Goal: Transaction & Acquisition: Purchase product/service

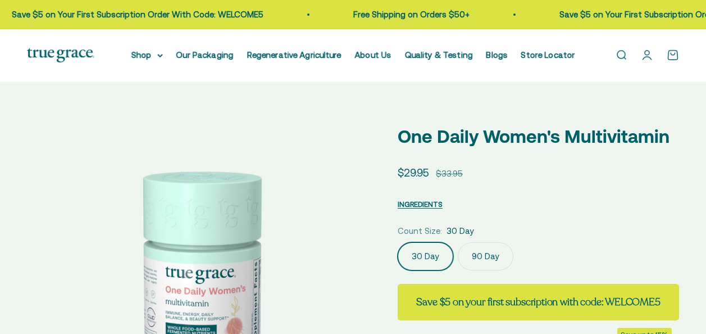
scroll to position [225, 0]
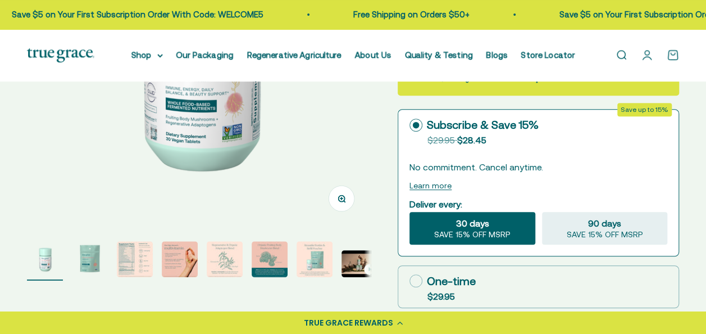
select select "3"
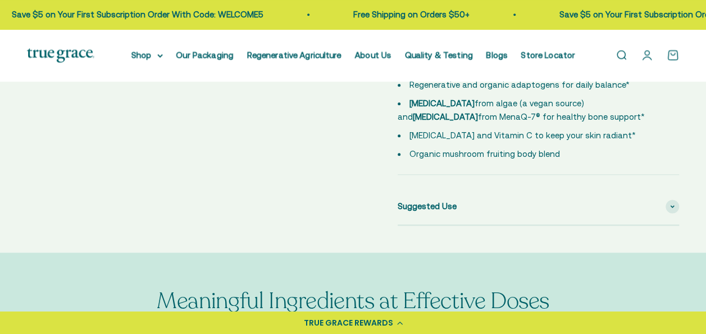
scroll to position [506, 0]
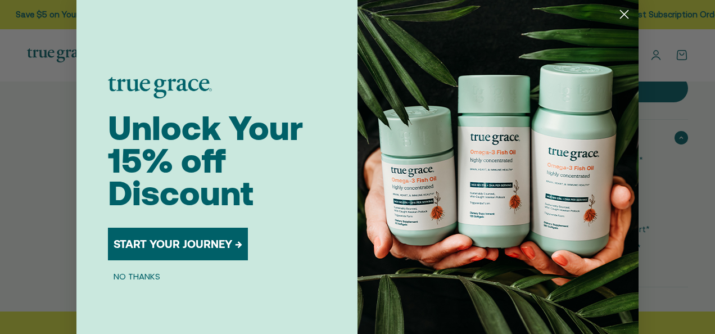
click at [620, 11] on icon "Close dialog" at bounding box center [624, 15] width 8 height 8
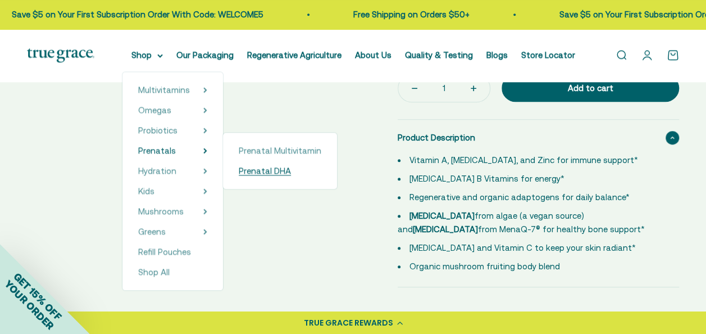
click at [275, 171] on span "Prenatal DHA" at bounding box center [265, 171] width 52 height 10
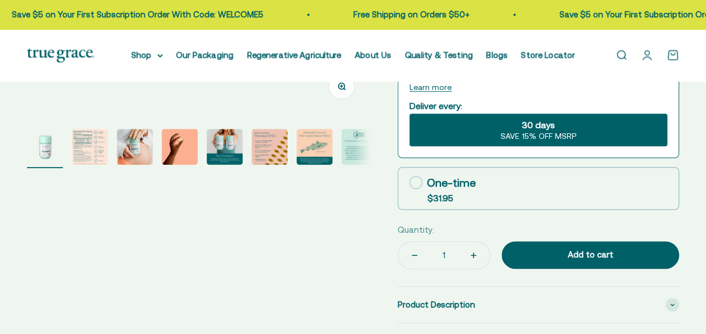
select select "3"
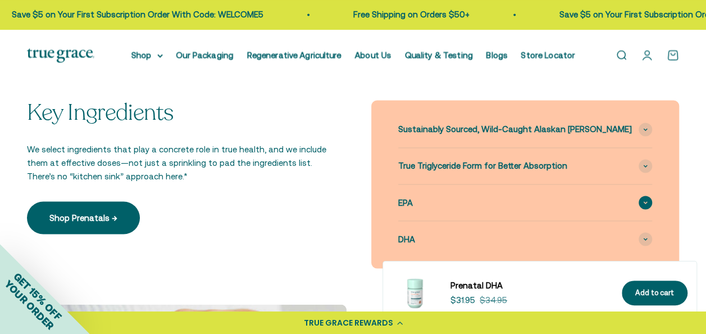
scroll to position [843, 0]
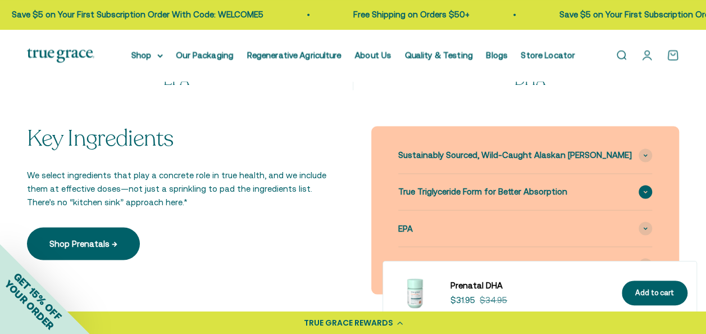
click at [642, 190] on span at bounding box center [645, 191] width 13 height 13
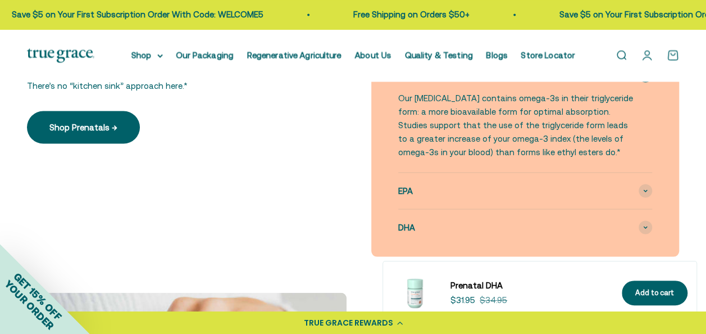
scroll to position [1012, 0]
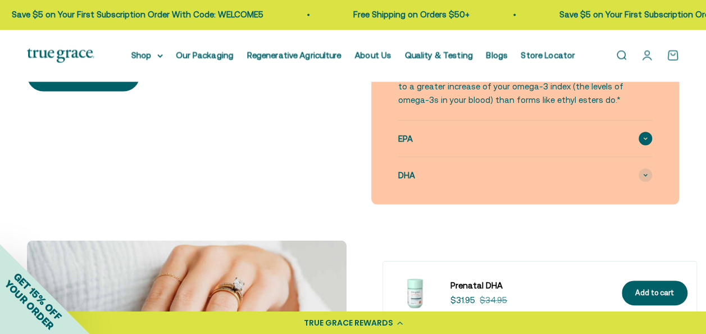
click at [650, 135] on span at bounding box center [645, 138] width 13 height 13
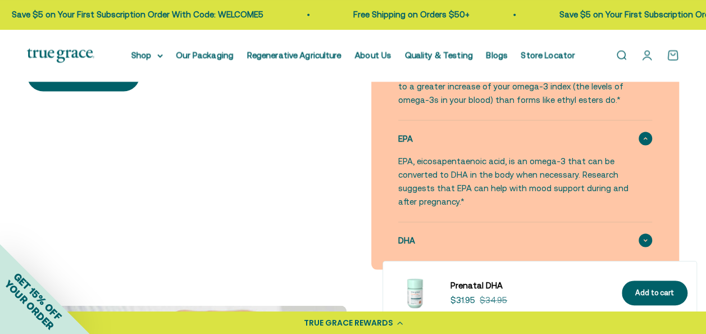
click at [638, 235] on div "DHA" at bounding box center [525, 240] width 255 height 36
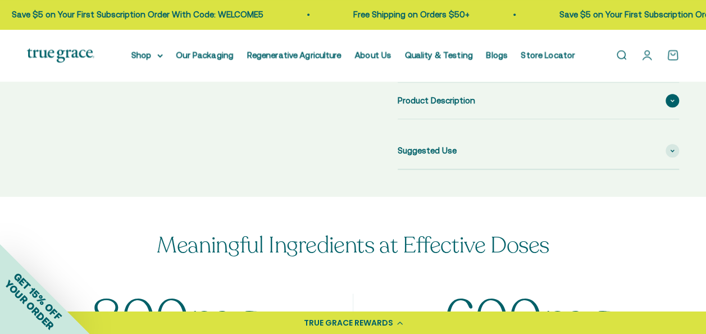
scroll to position [276, 0]
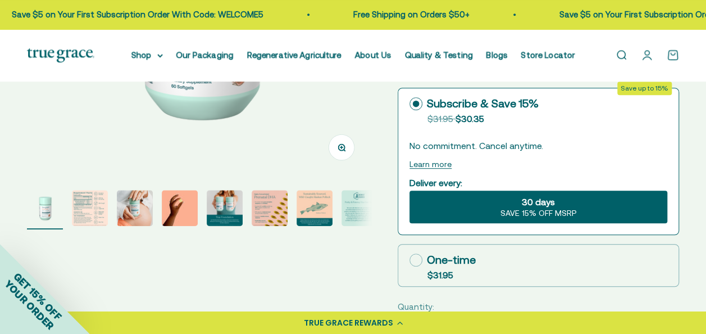
click at [81, 207] on img "Go to item 2" at bounding box center [90, 208] width 36 height 36
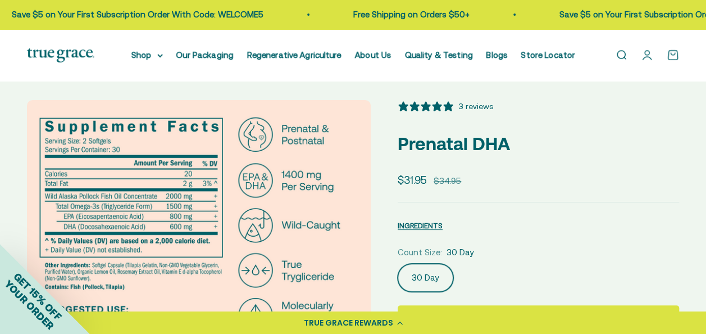
scroll to position [0, 0]
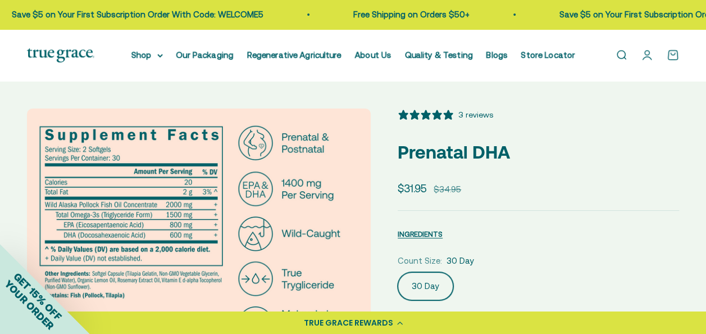
click at [312, 223] on img at bounding box center [199, 280] width 344 height 344
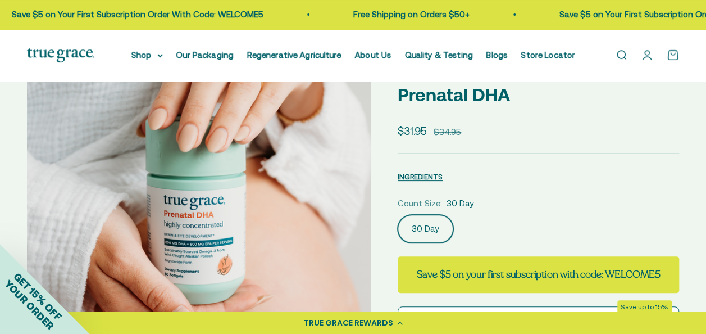
scroll to position [112, 0]
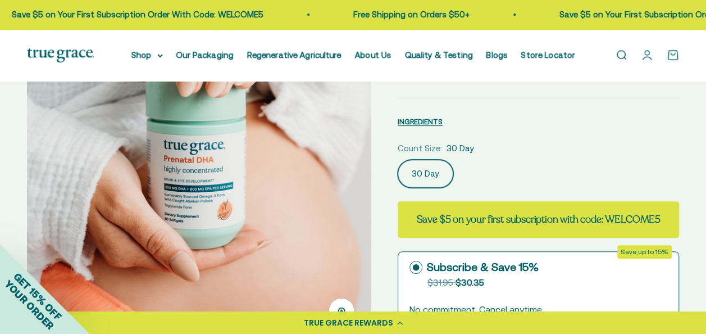
click at [276, 94] on img at bounding box center [199, 168] width 344 height 344
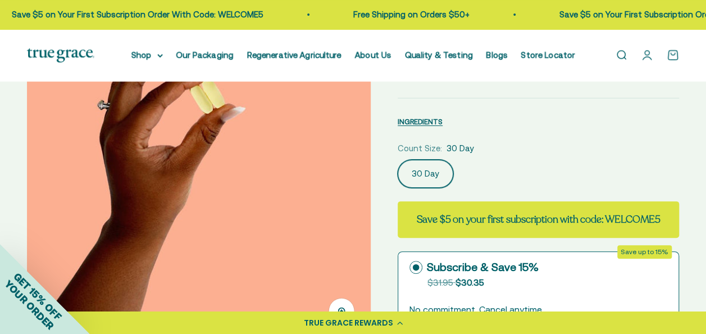
click at [276, 94] on img at bounding box center [199, 168] width 344 height 344
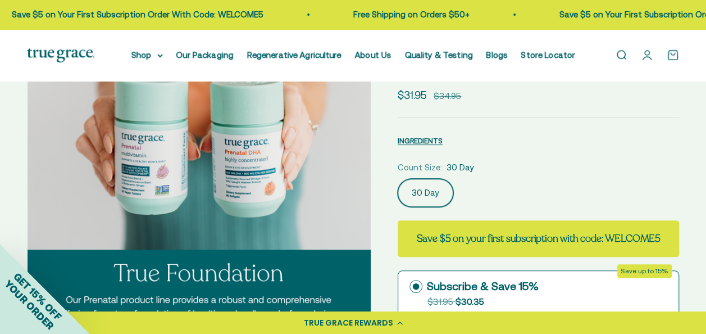
scroll to position [56, 0]
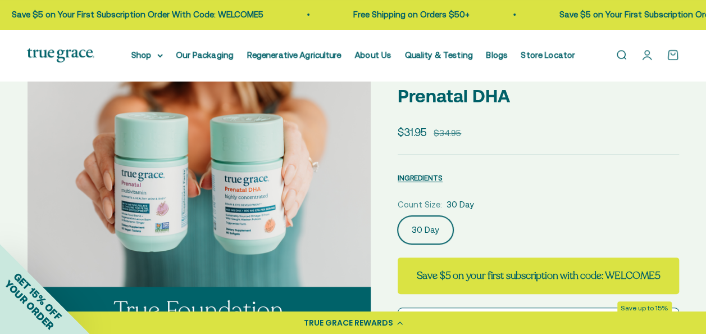
click at [288, 142] on img at bounding box center [200, 224] width 344 height 344
